Goal: Navigation & Orientation: Find specific page/section

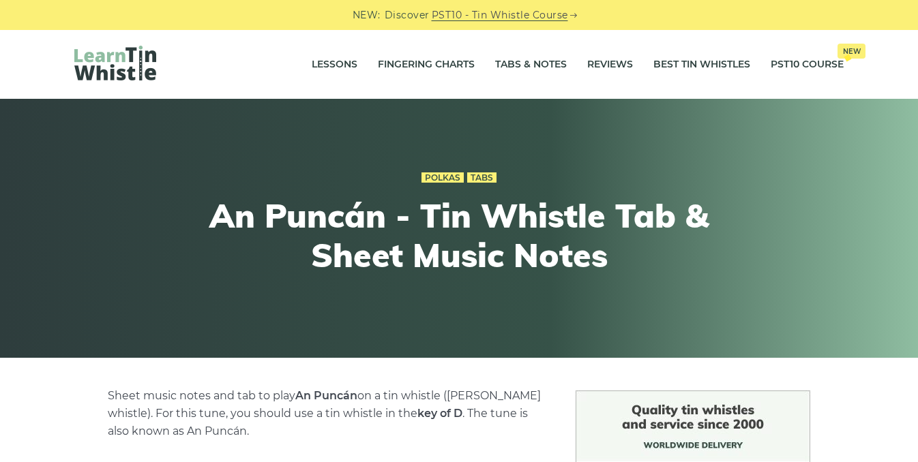
scroll to position [423, 0]
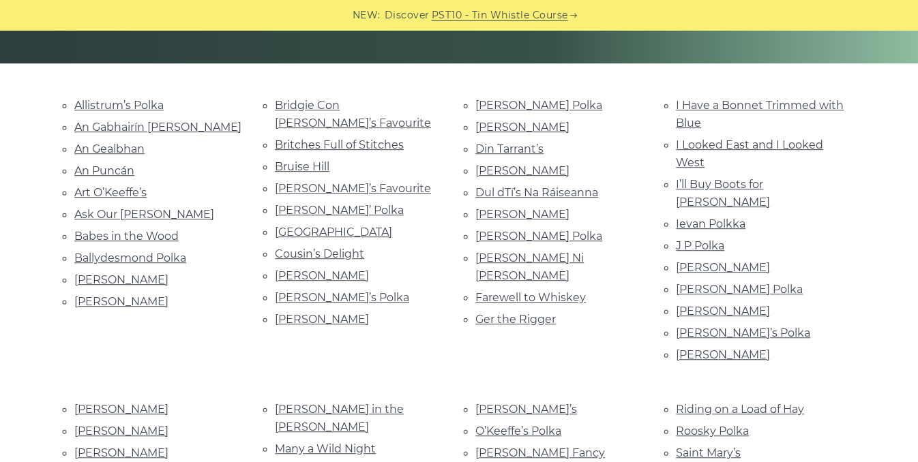
scroll to position [292, 0]
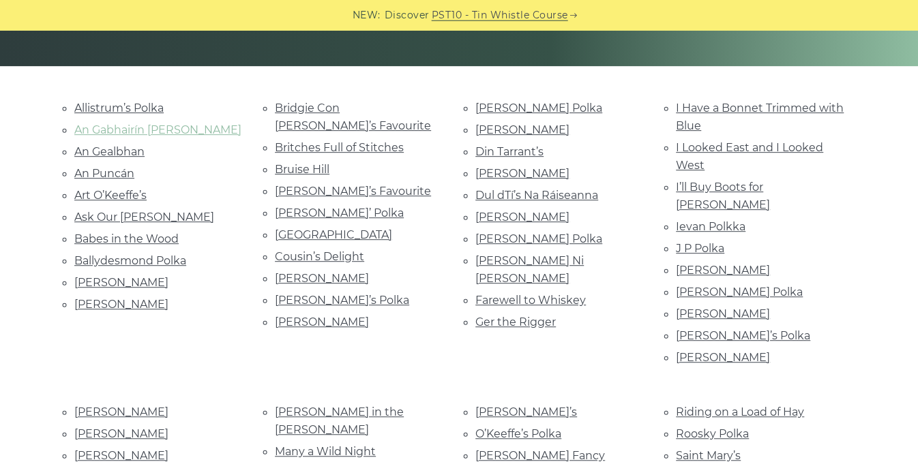
click at [128, 128] on link "An Gabhairín [PERSON_NAME]" at bounding box center [157, 129] width 167 height 13
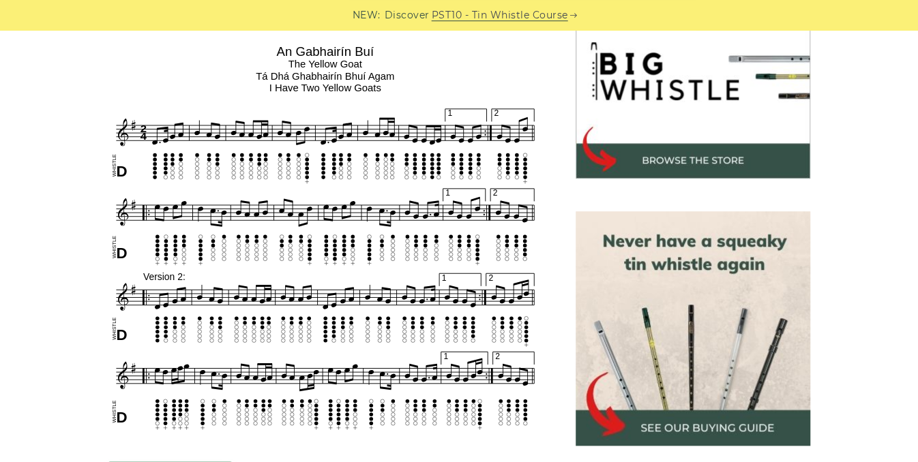
scroll to position [444, 0]
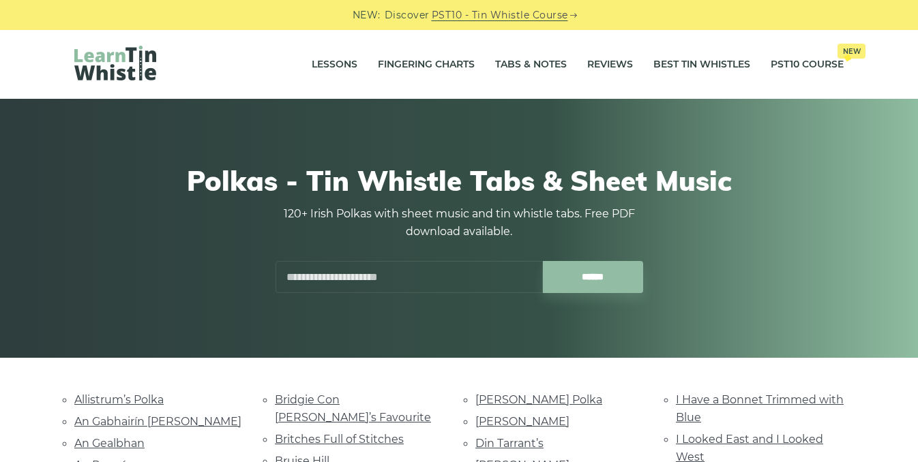
scroll to position [292, 0]
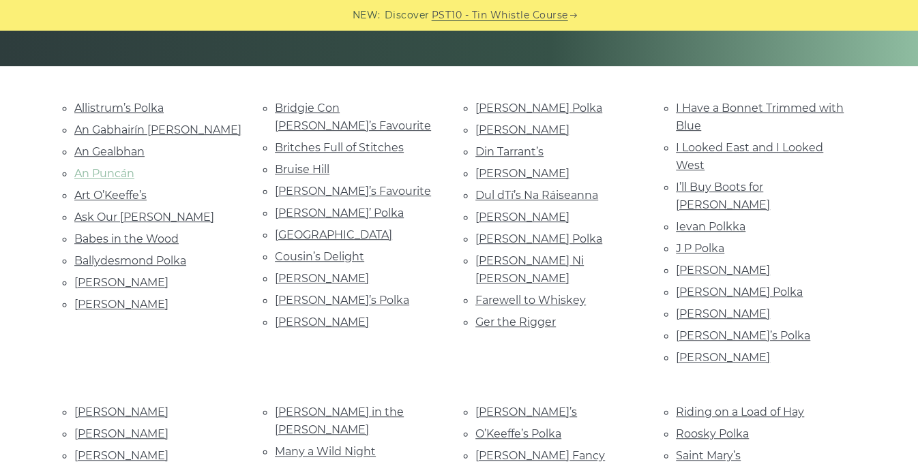
click at [123, 168] on link "An Puncán" at bounding box center [104, 173] width 60 height 13
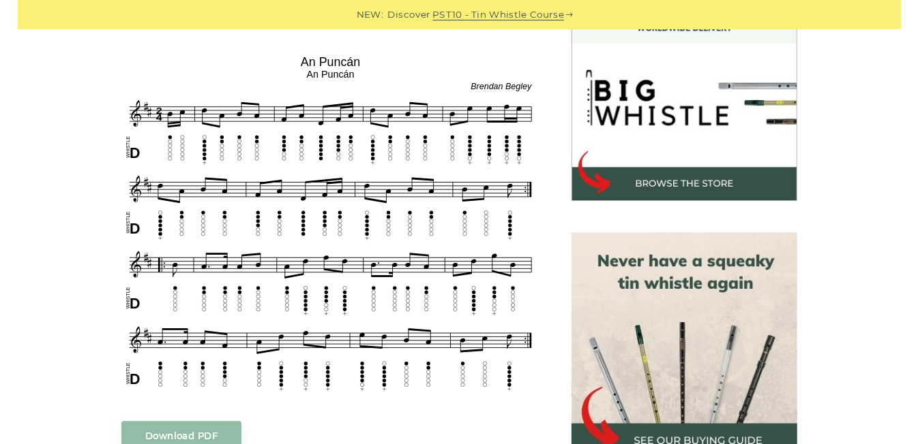
scroll to position [414, 0]
